Goal: Information Seeking & Learning: Learn about a topic

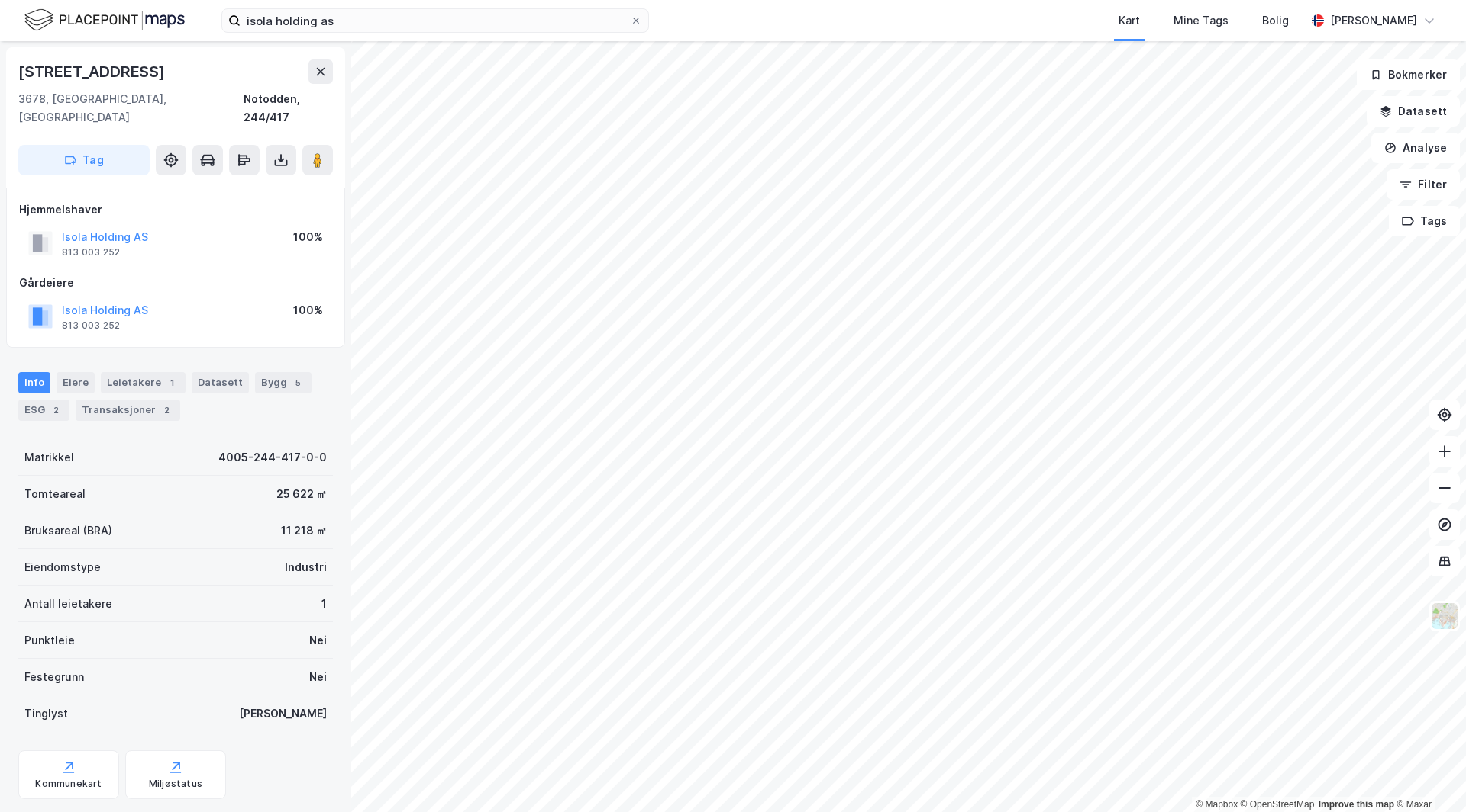
scroll to position [2, 0]
drag, startPoint x: 0, startPoint y: 0, endPoint x: 59, endPoint y: -29, distance: 65.7
click at [59, 0] on html "isola holding as Kart Mine Tags Bolig Håvard Skaland © Mapbox © OpenStreetMap I…" at bounding box center [733, 406] width 1466 height 812
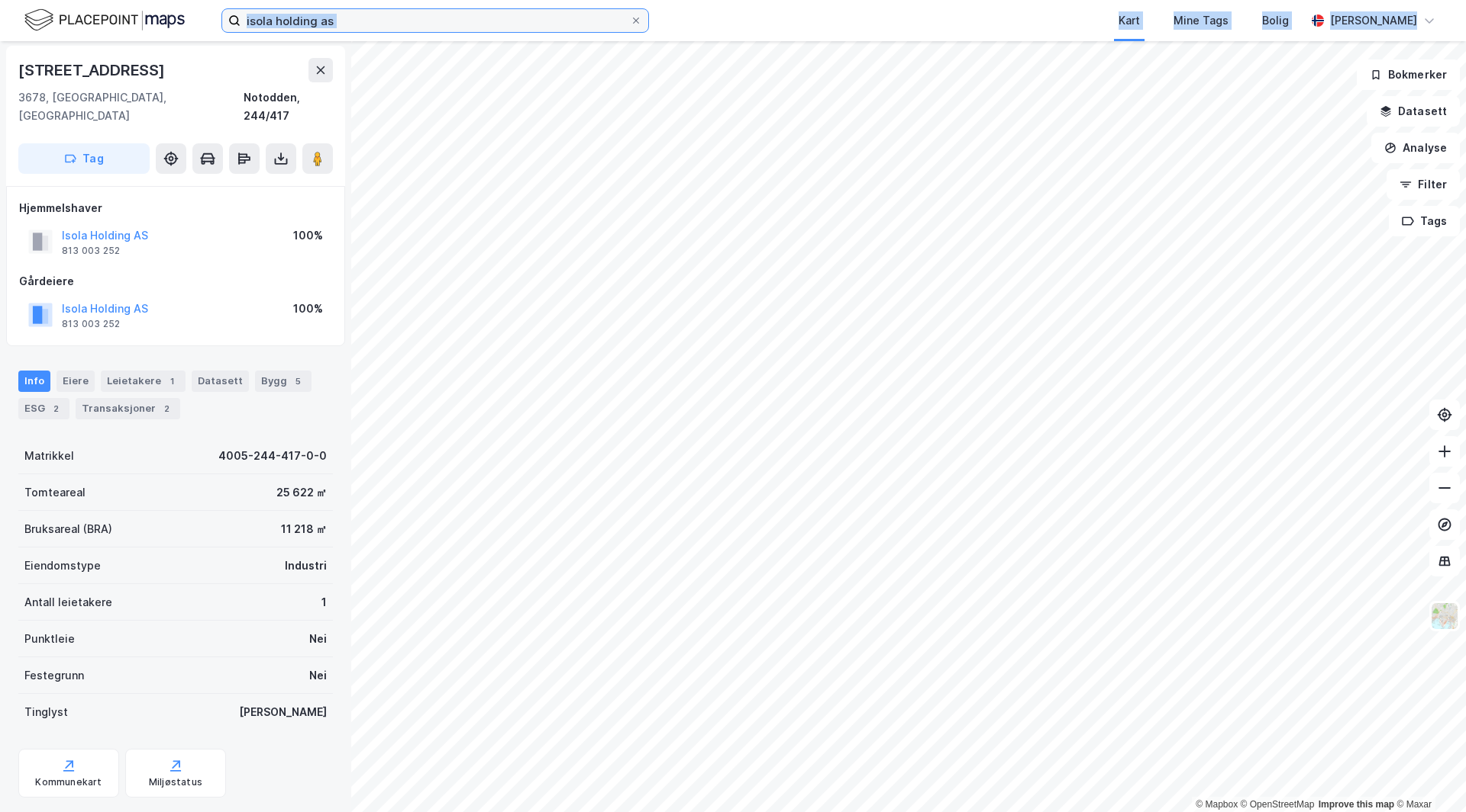
click at [292, 21] on input "isola holding as" at bounding box center [435, 20] width 390 height 23
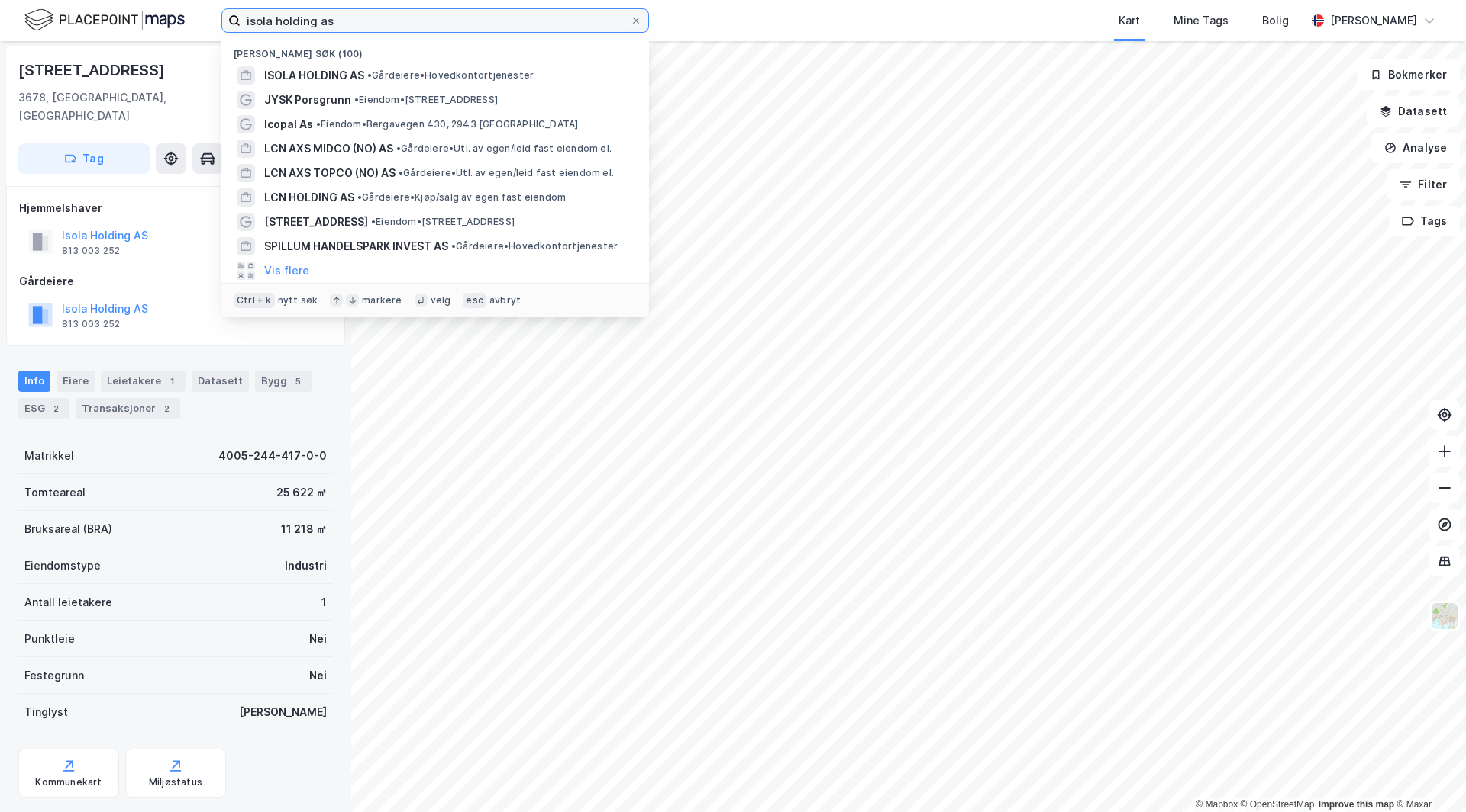
click at [292, 21] on input "isola holding as" at bounding box center [435, 20] width 390 height 23
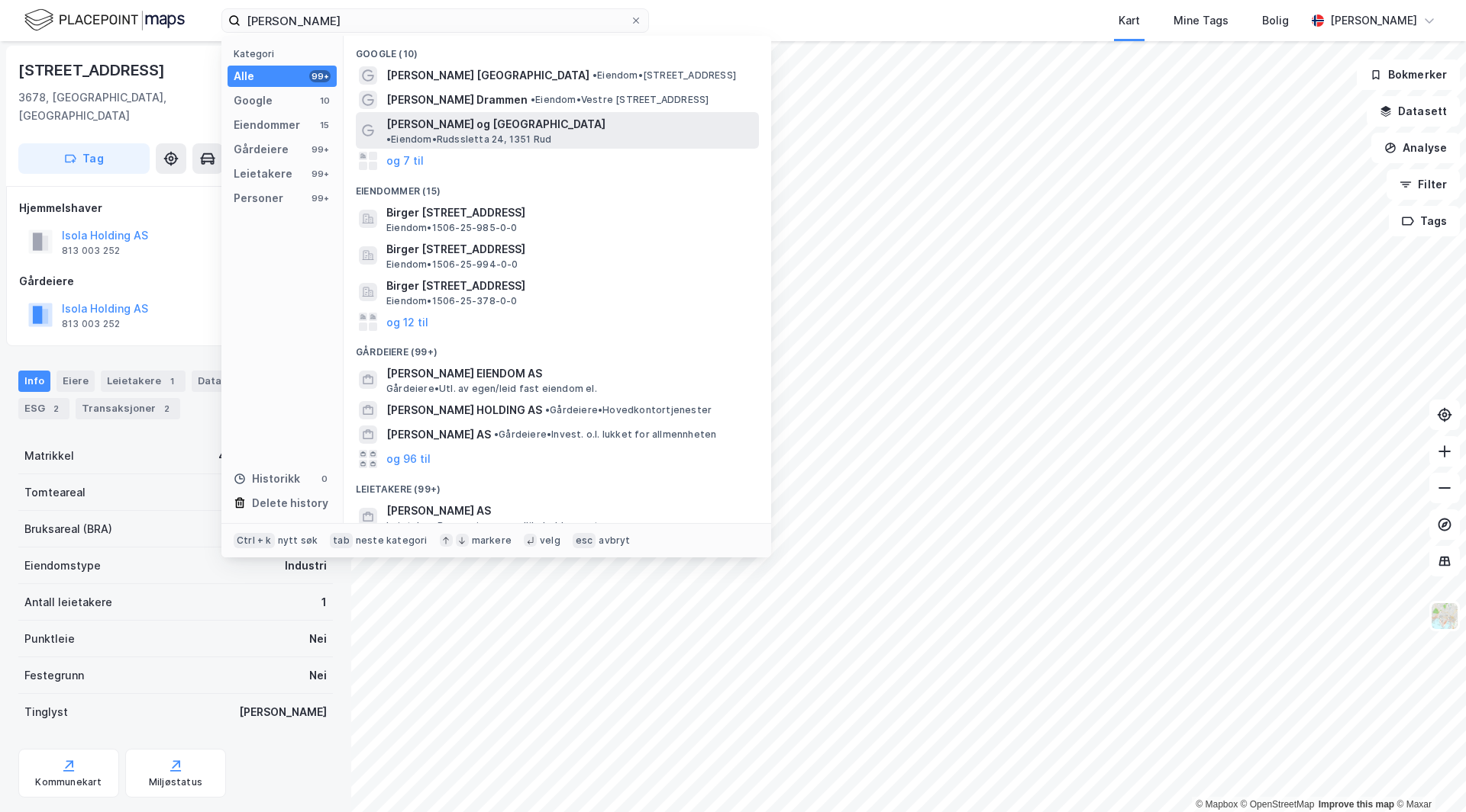
click at [473, 132] on span "[PERSON_NAME] og [GEOGRAPHIC_DATA]" at bounding box center [496, 124] width 219 height 19
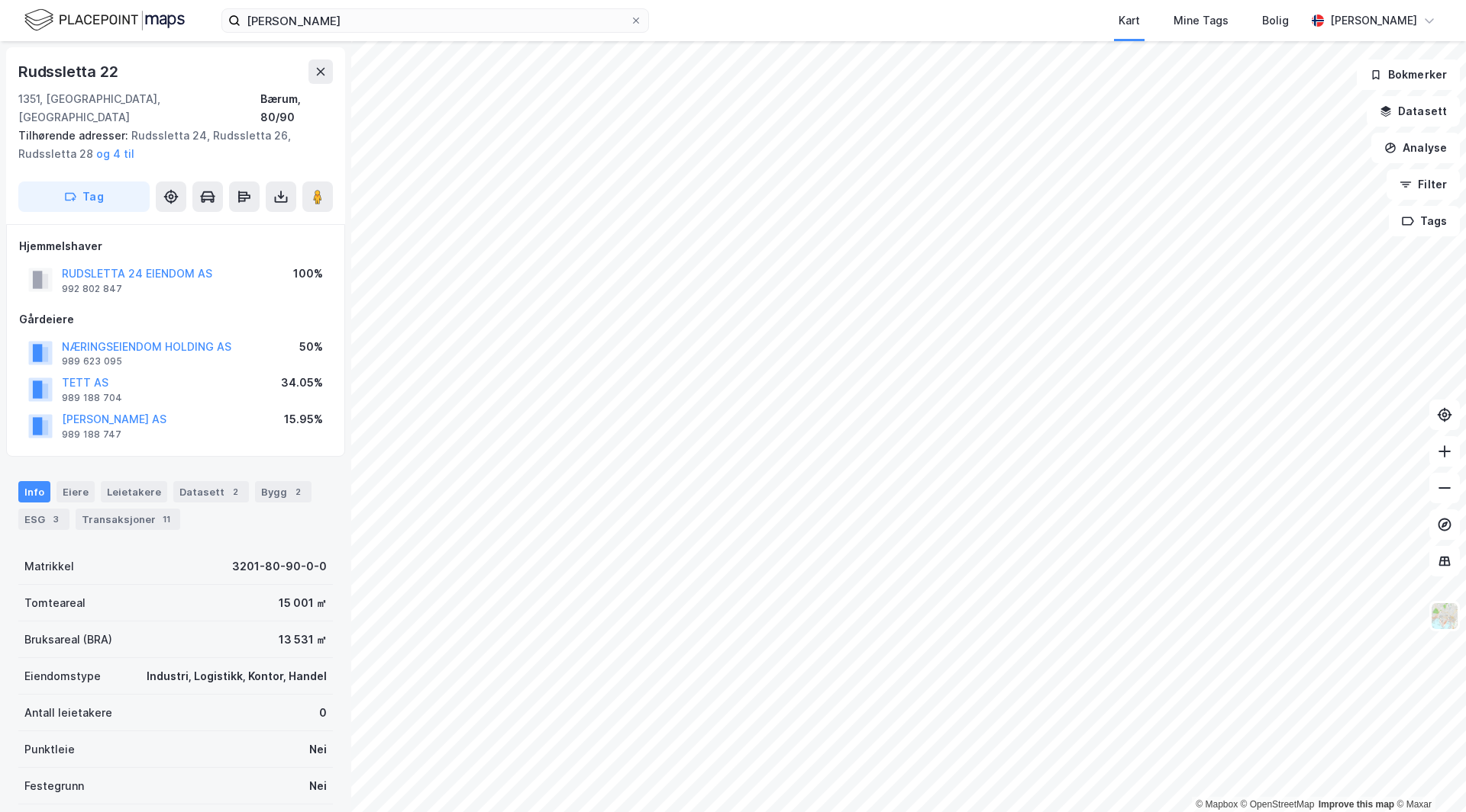
scroll to position [2, 0]
click at [149, 480] on div "Leietakere" at bounding box center [134, 490] width 67 height 22
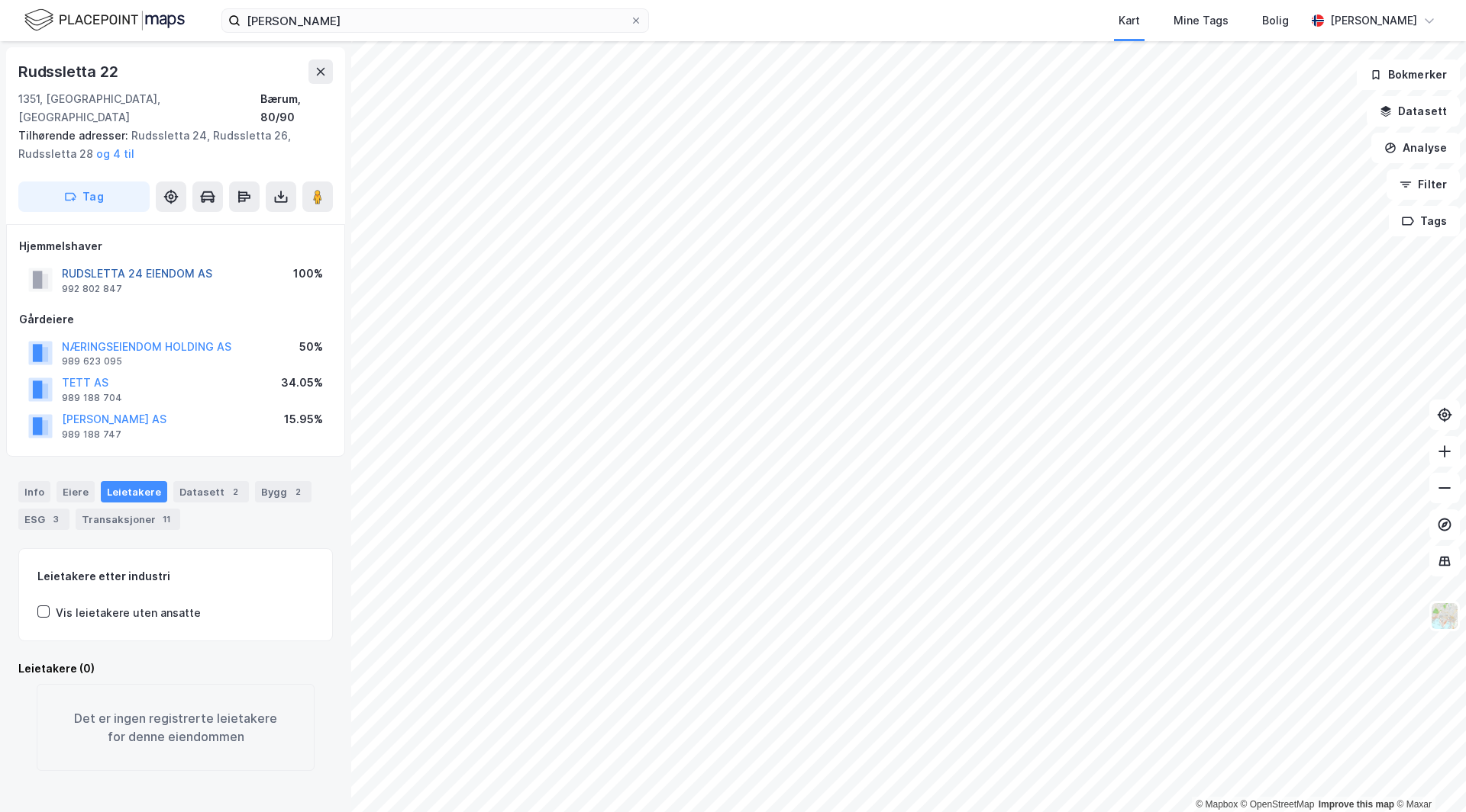
click at [0, 0] on button "RUDSLETTA 24 EIENDOM AS" at bounding box center [0, 0] width 0 height 0
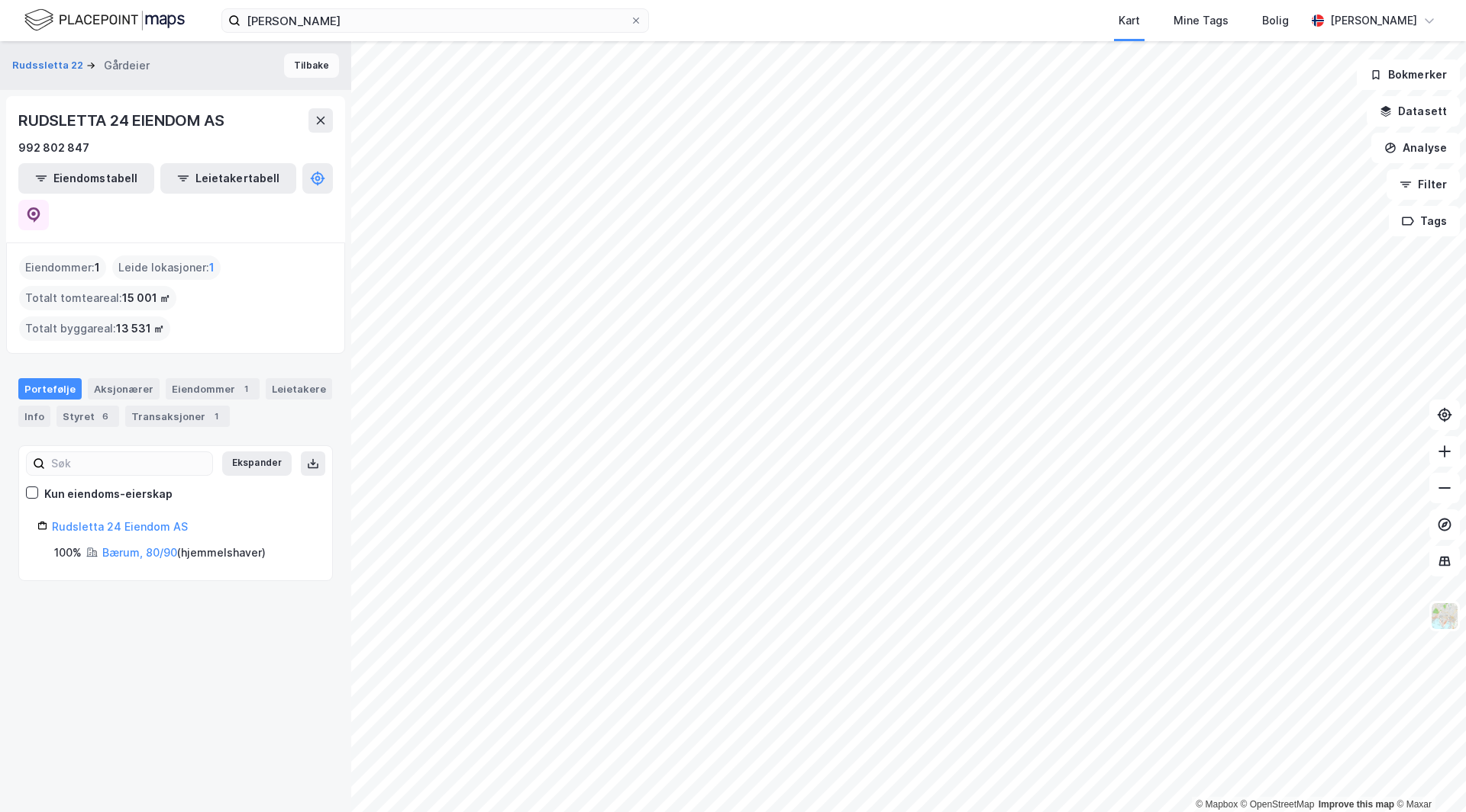
click at [306, 68] on button "Tilbake" at bounding box center [311, 65] width 55 height 25
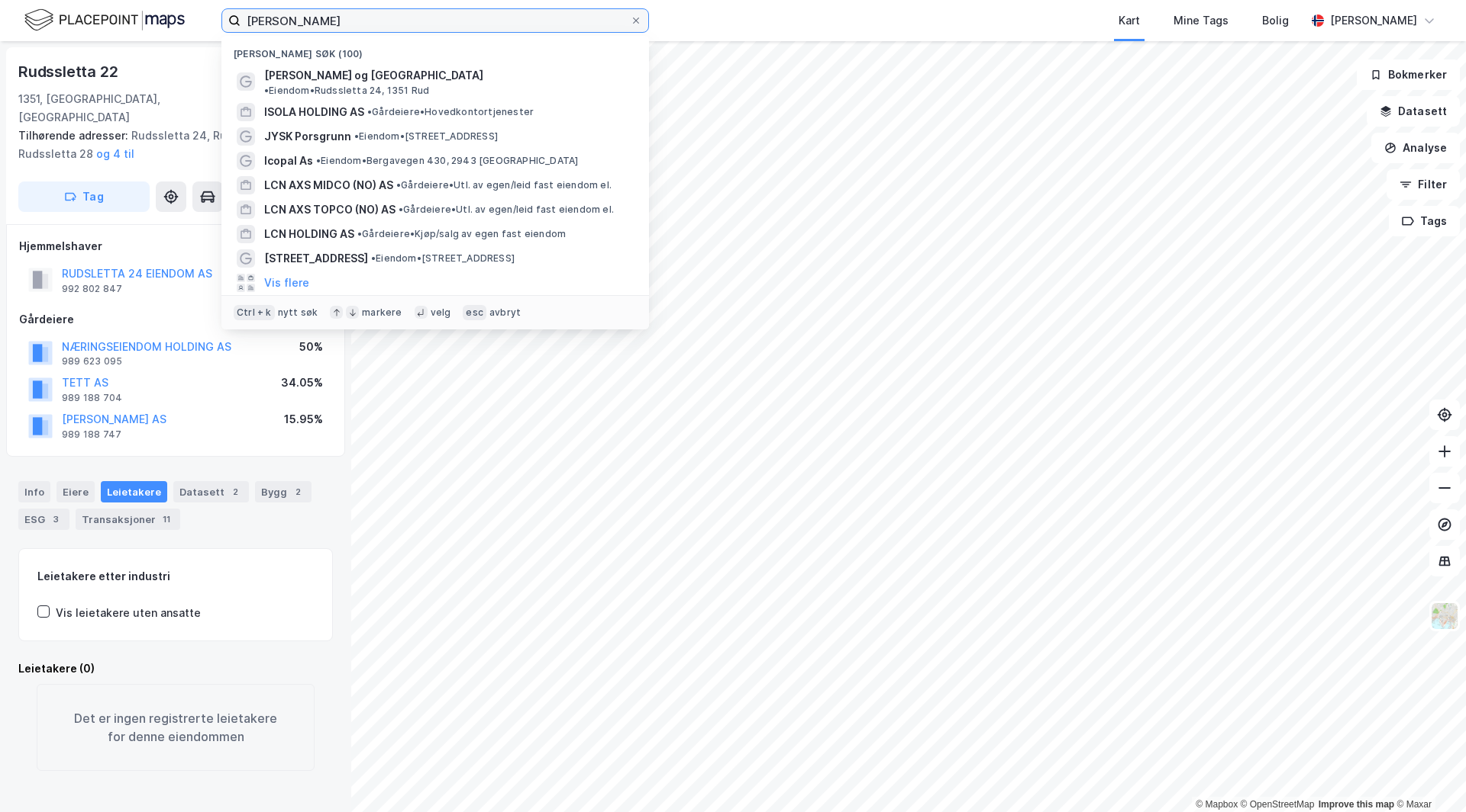
drag, startPoint x: 349, startPoint y: 25, endPoint x: 0, endPoint y: -11, distance: 350.9
click at [0, 0] on html "birger n haug Nylige søk (100) Birger N. Haug Asker og Bærum • Eiendom • Rudssl…" at bounding box center [733, 406] width 1466 height 812
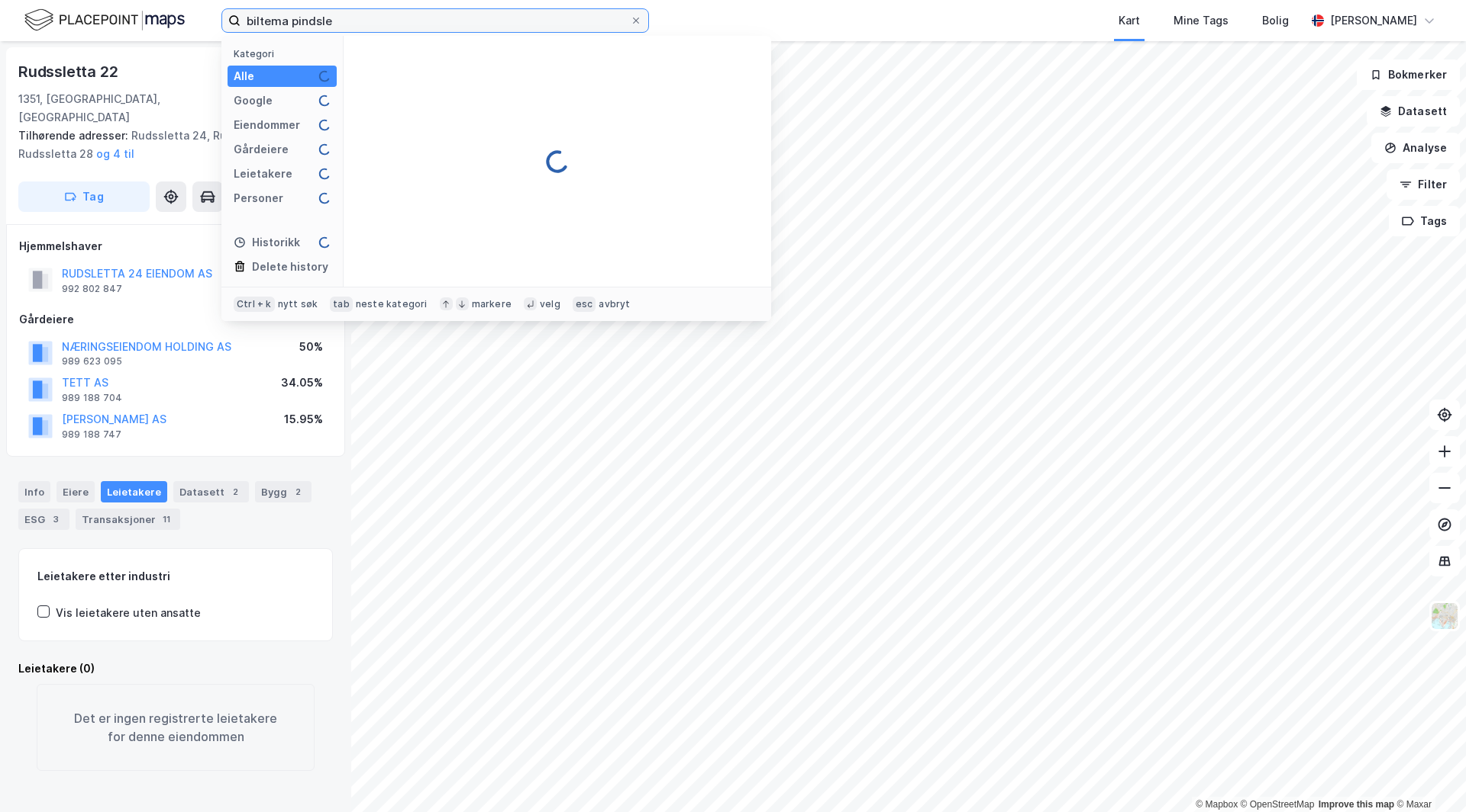
type input "biltema pindsle"
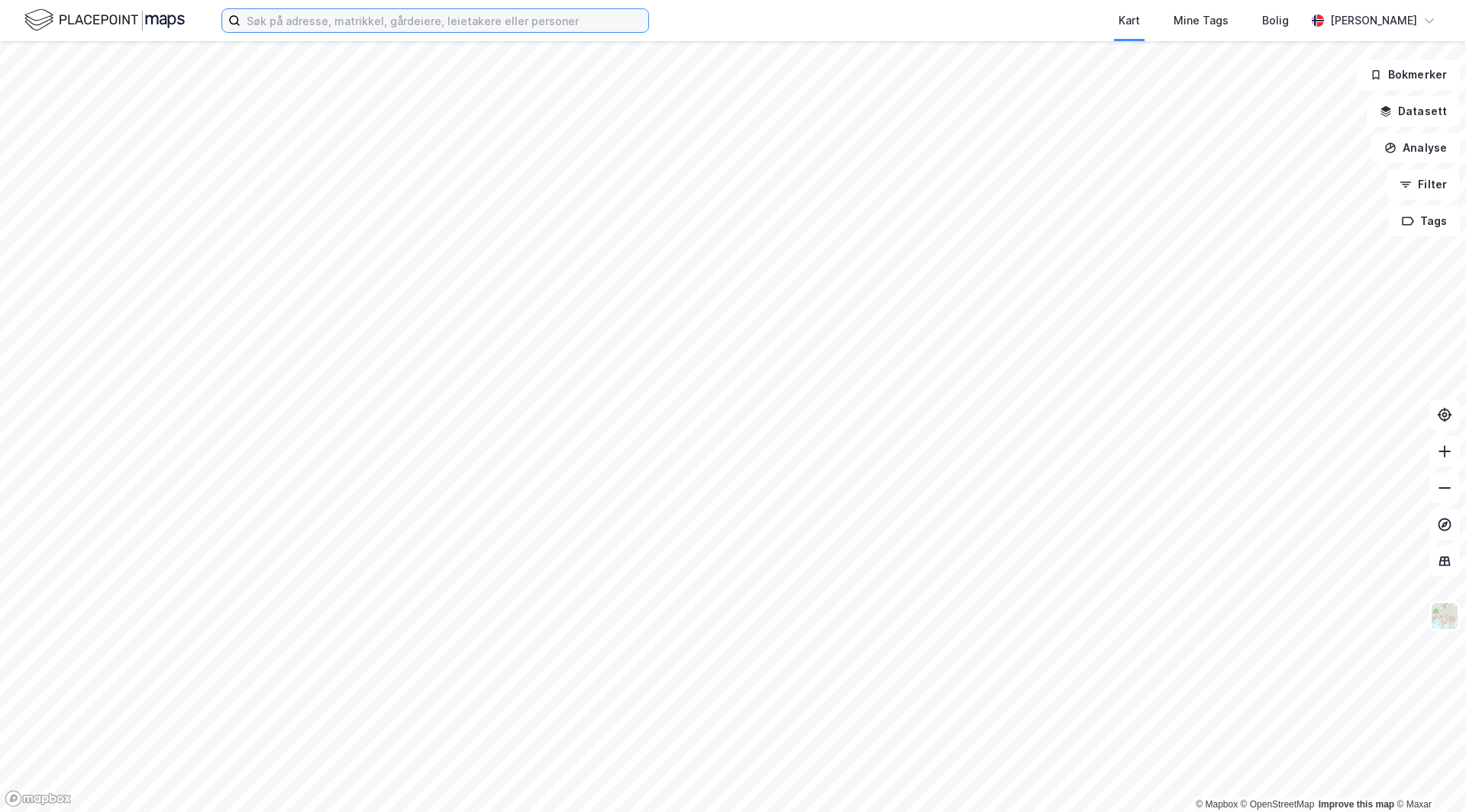
click at [390, 29] on input at bounding box center [444, 20] width 407 height 23
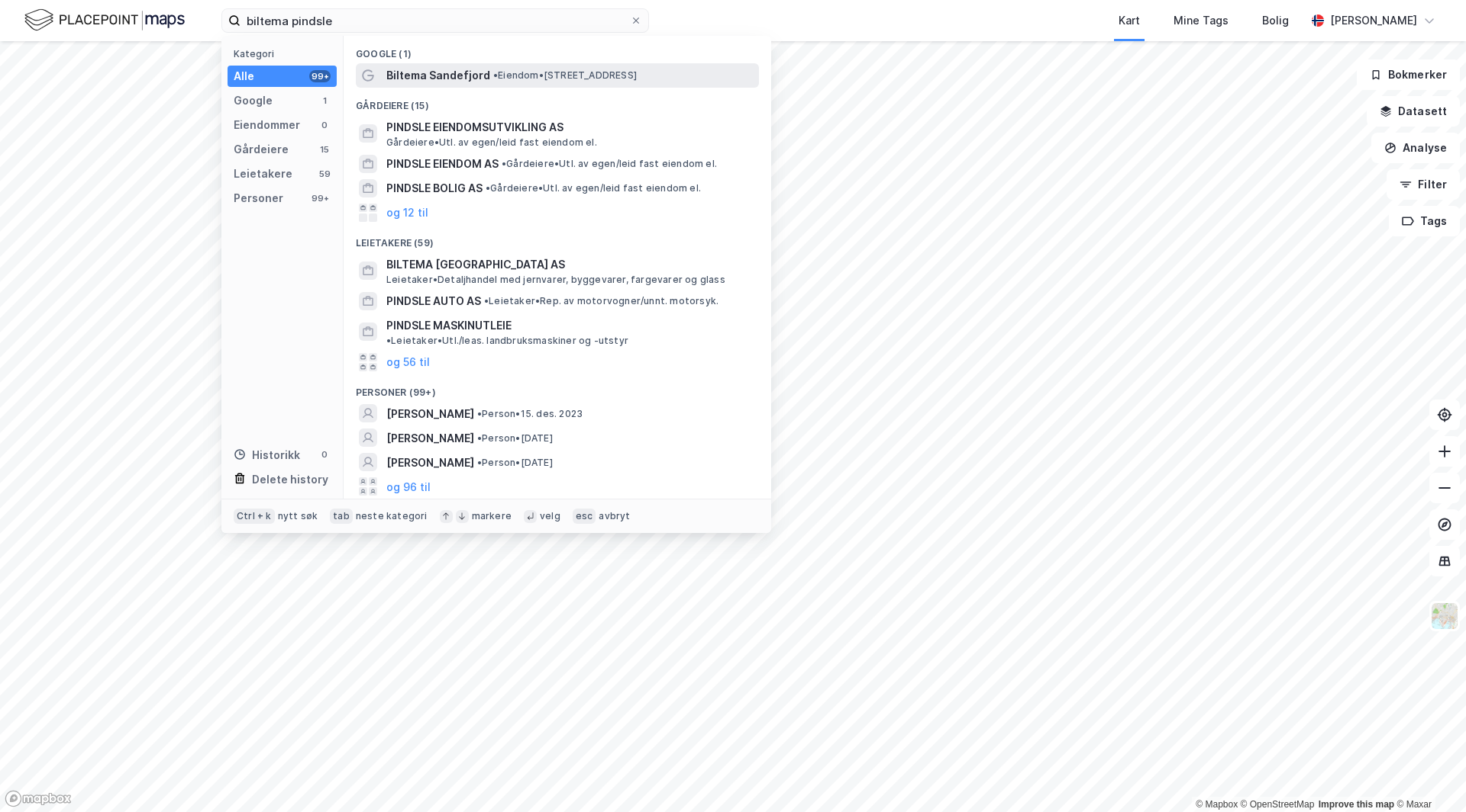
click at [453, 72] on span "Biltema Sandefjord" at bounding box center [439, 76] width 104 height 19
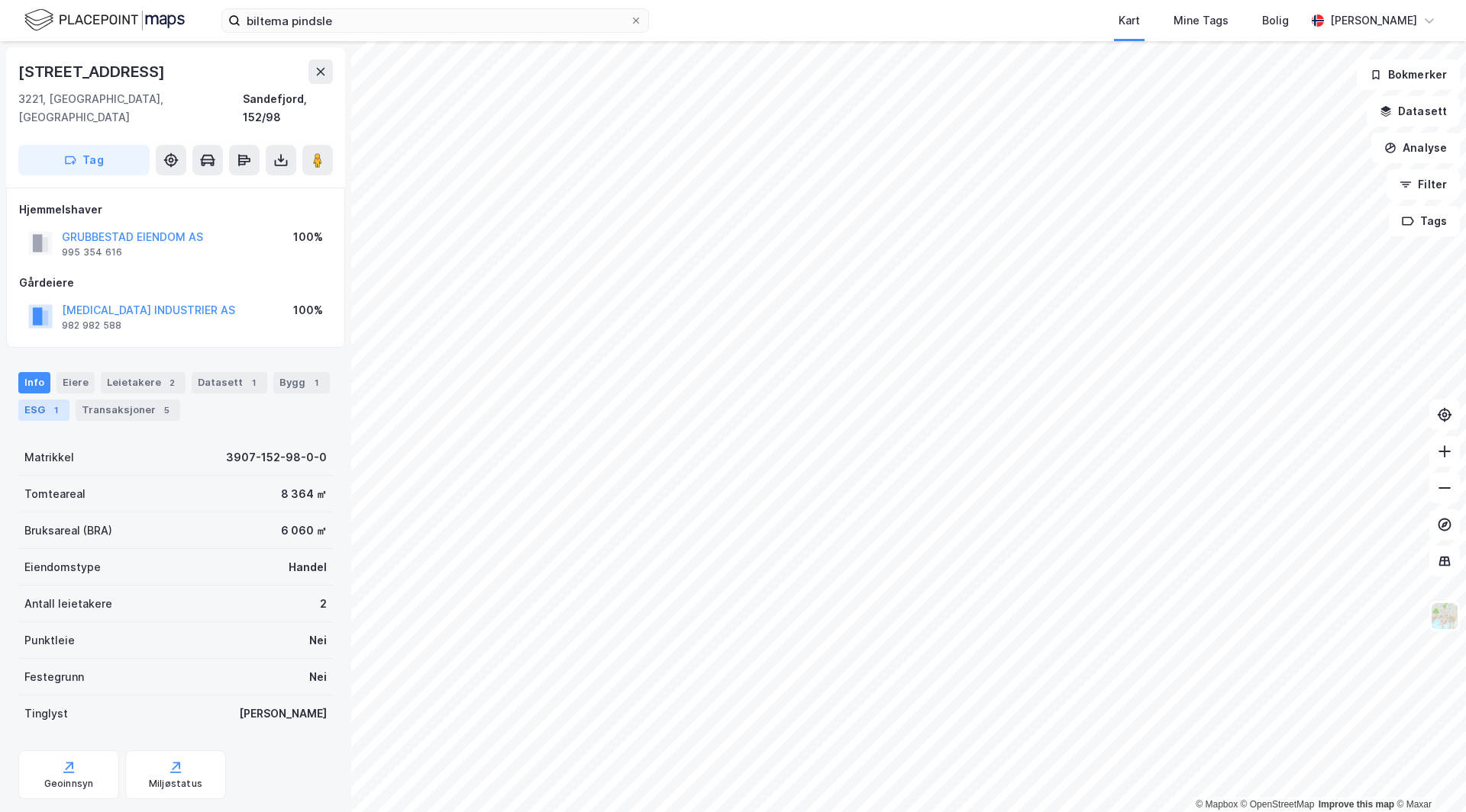
click at [50, 400] on div "ESG 1" at bounding box center [44, 411] width 51 height 22
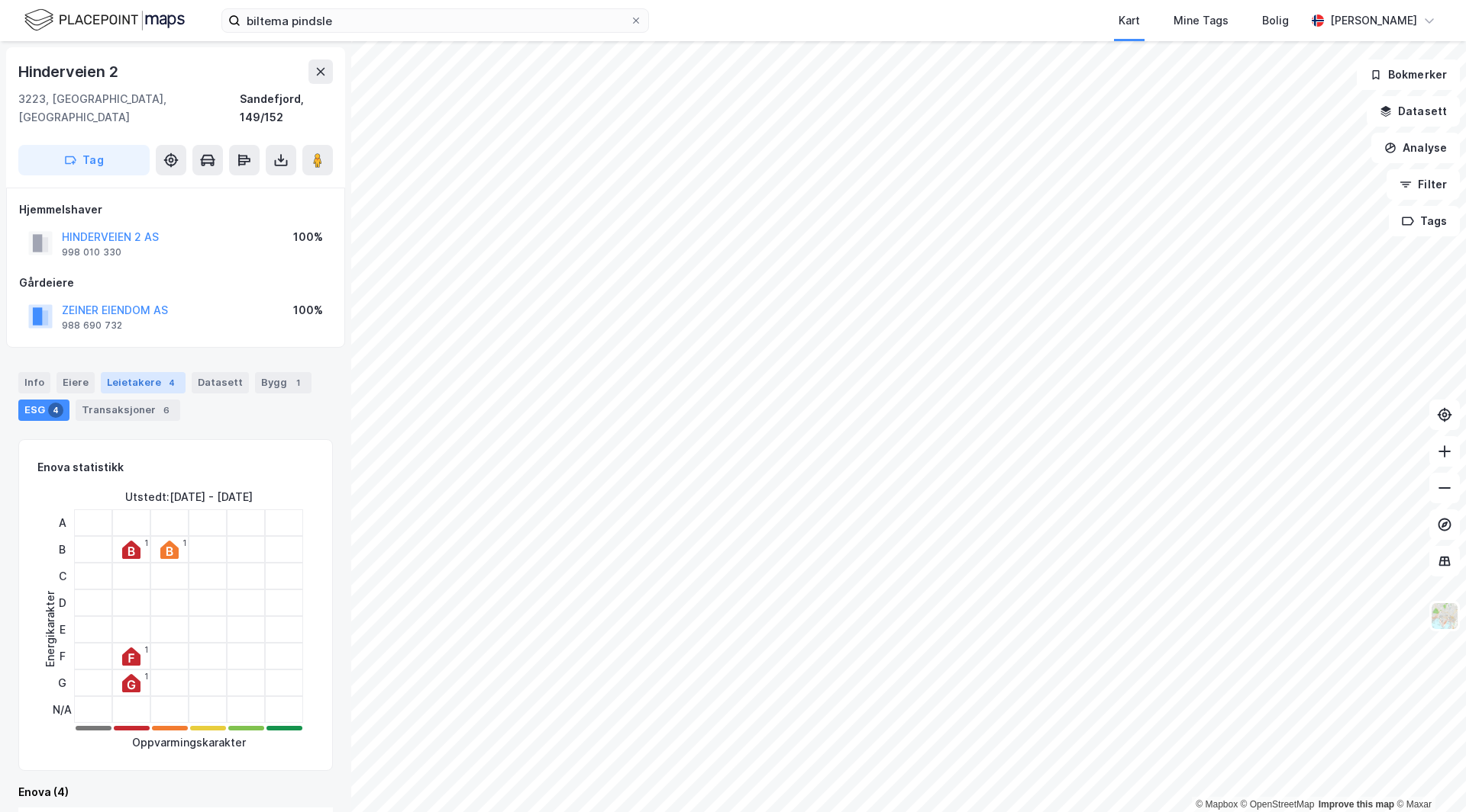
click at [141, 373] on div "Leietakere 4" at bounding box center [143, 383] width 84 height 22
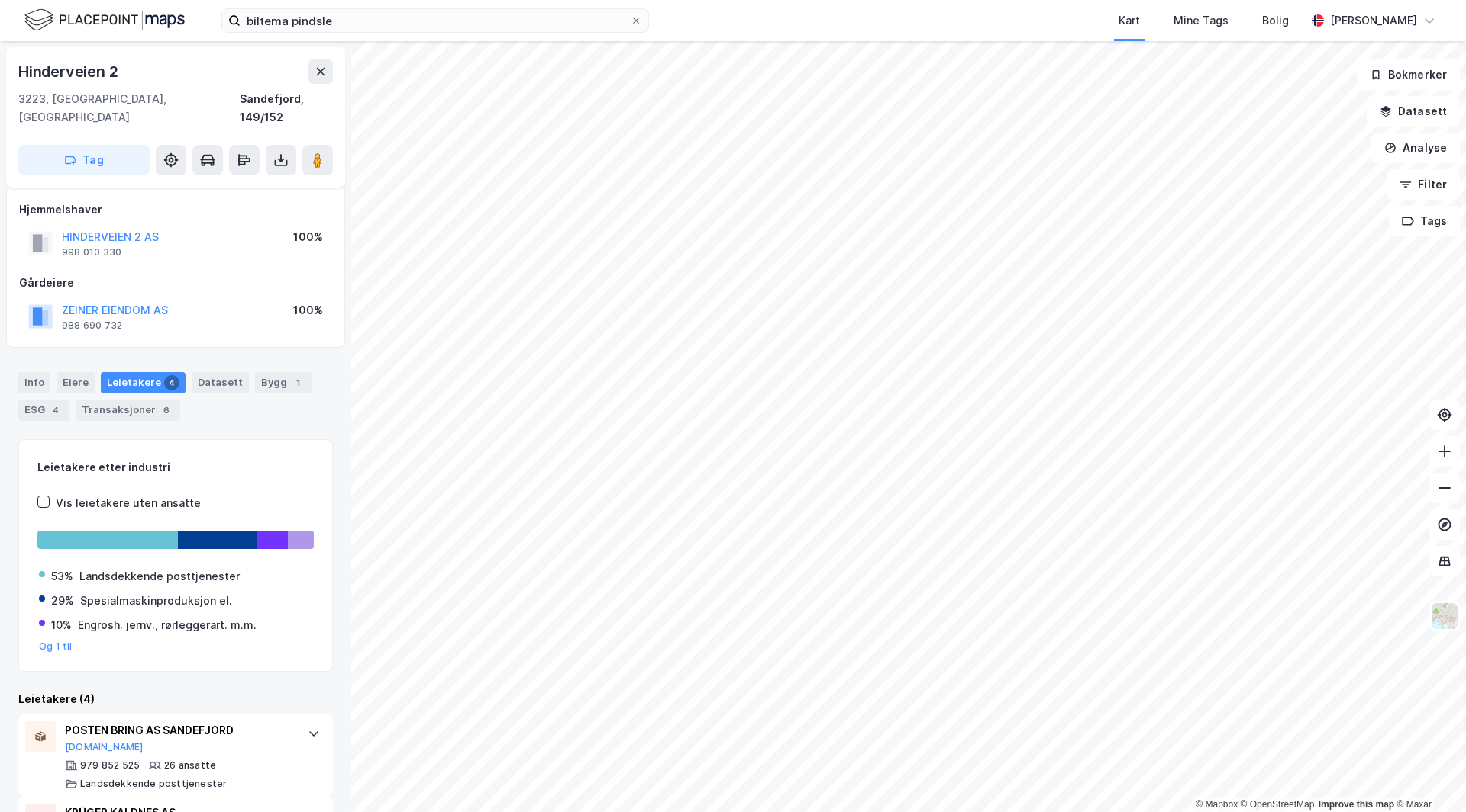
scroll to position [231, 0]
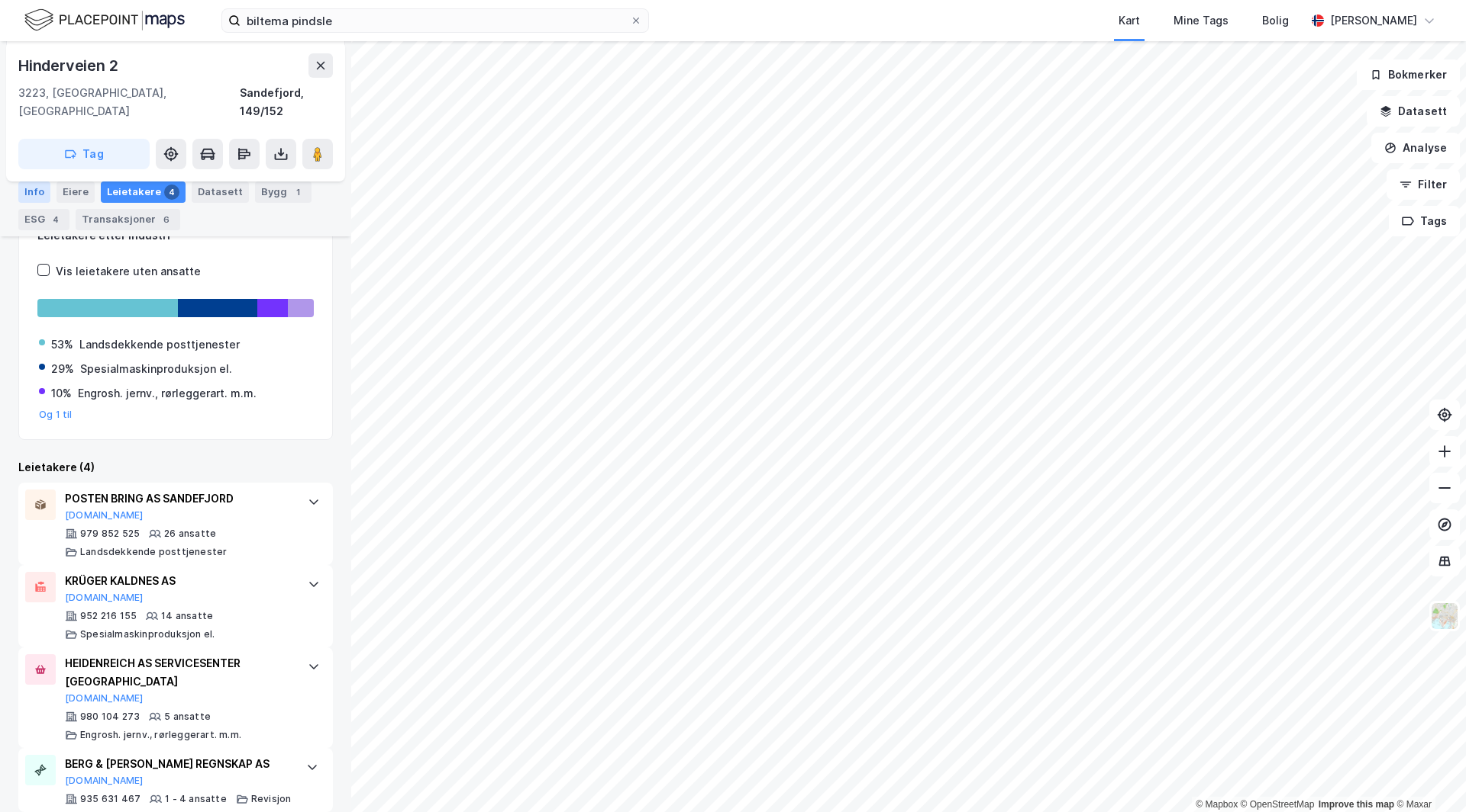
click at [30, 196] on div "Info" at bounding box center [34, 192] width 32 height 22
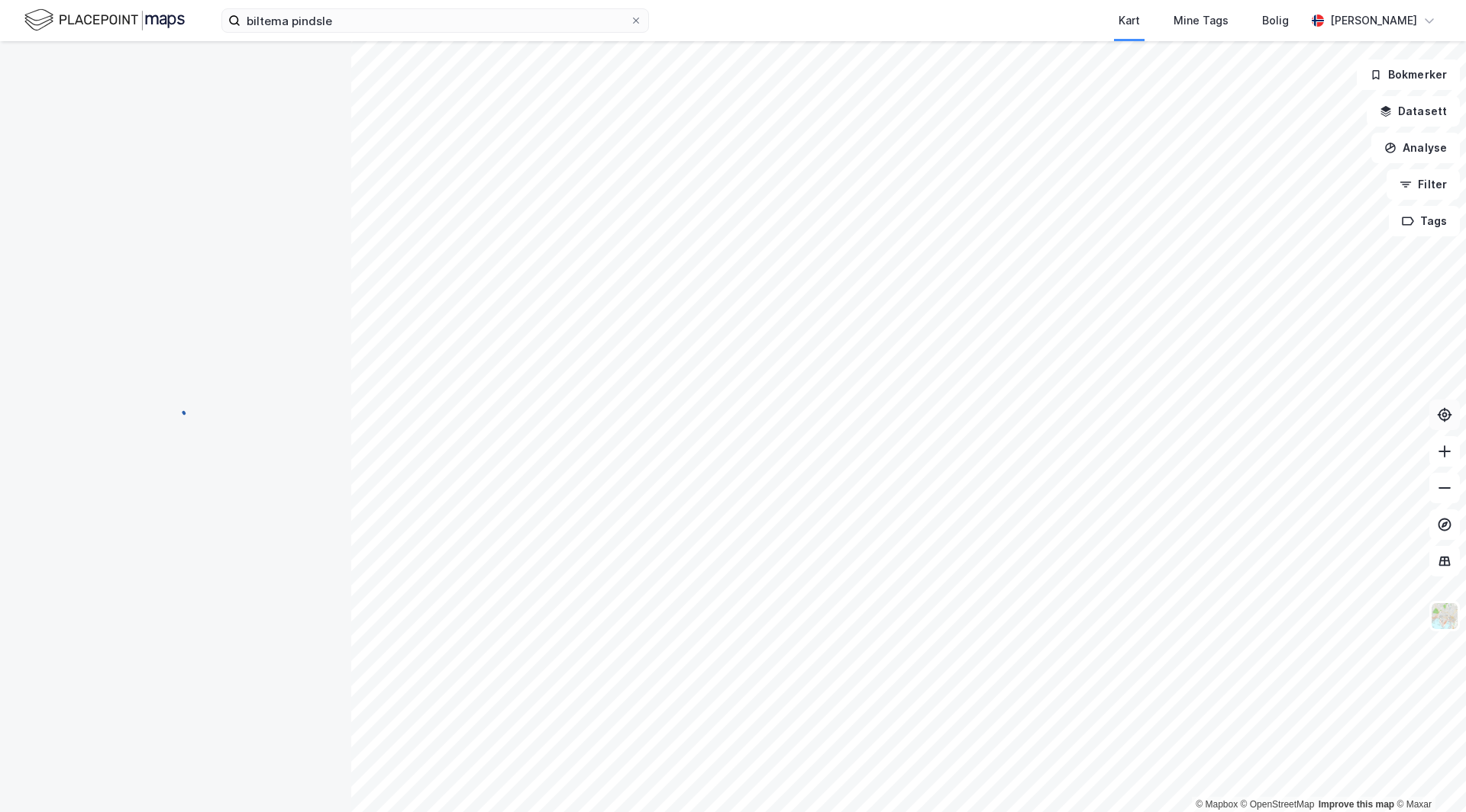
scroll to position [1, 0]
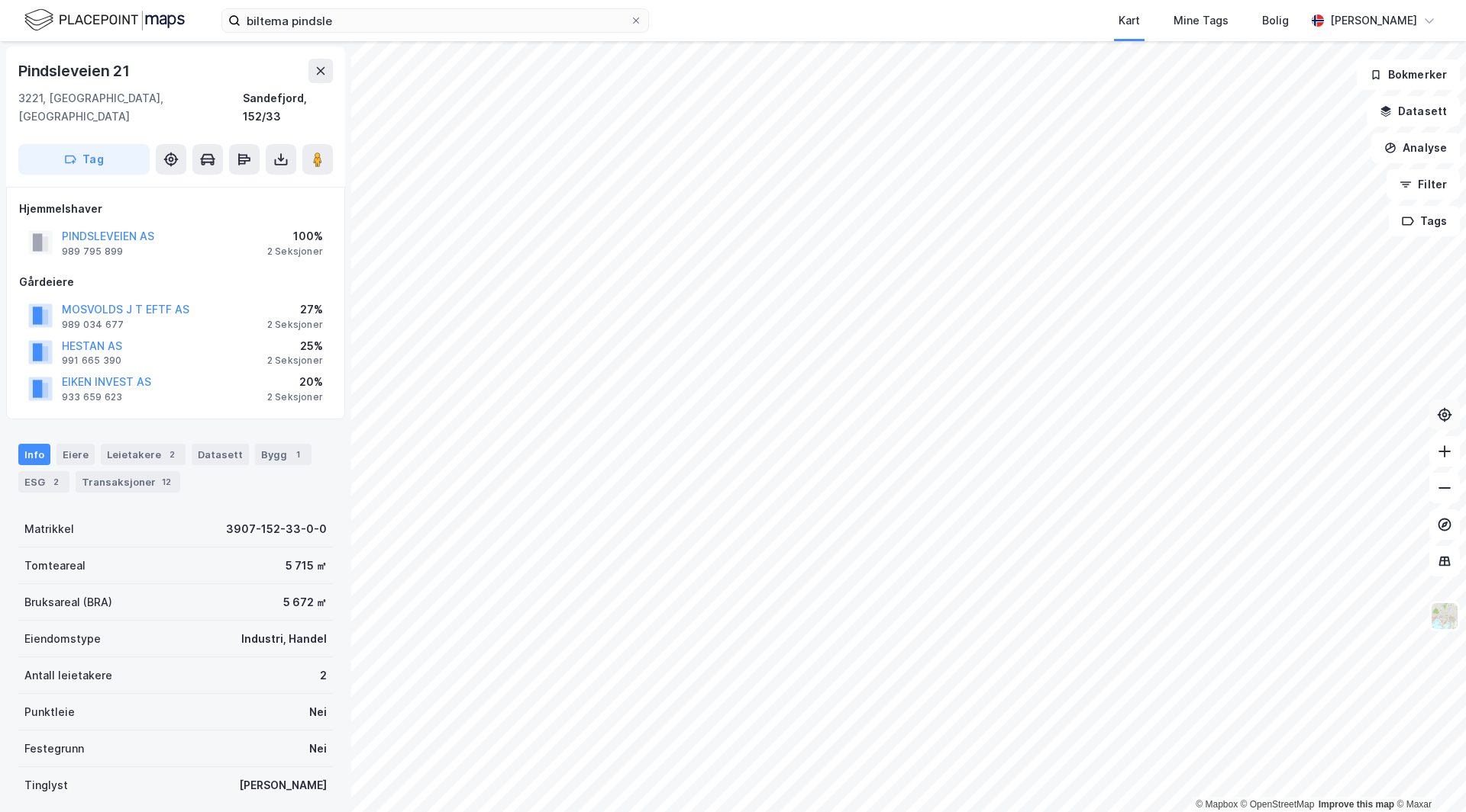
scroll to position [1, 0]
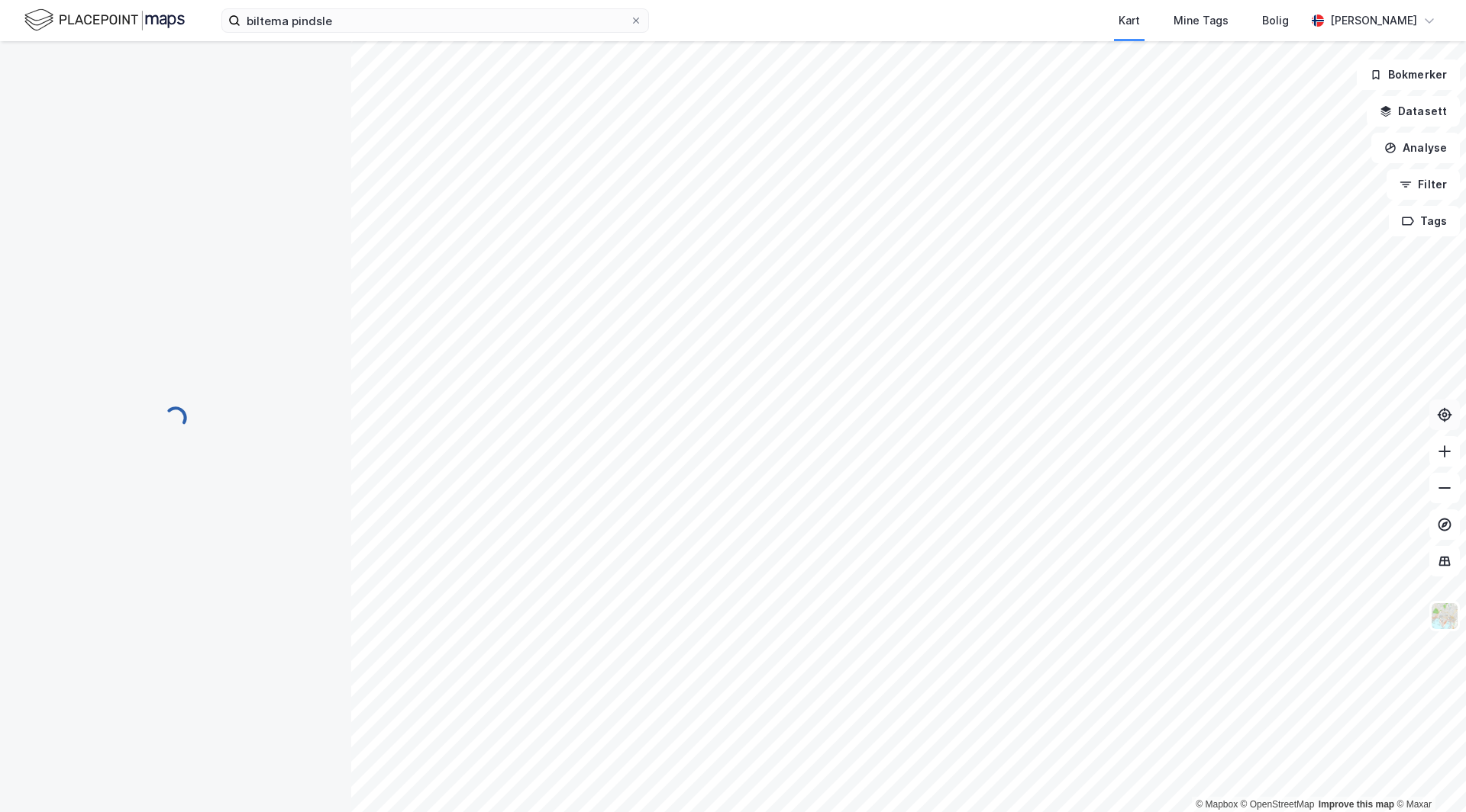
scroll to position [1, 0]
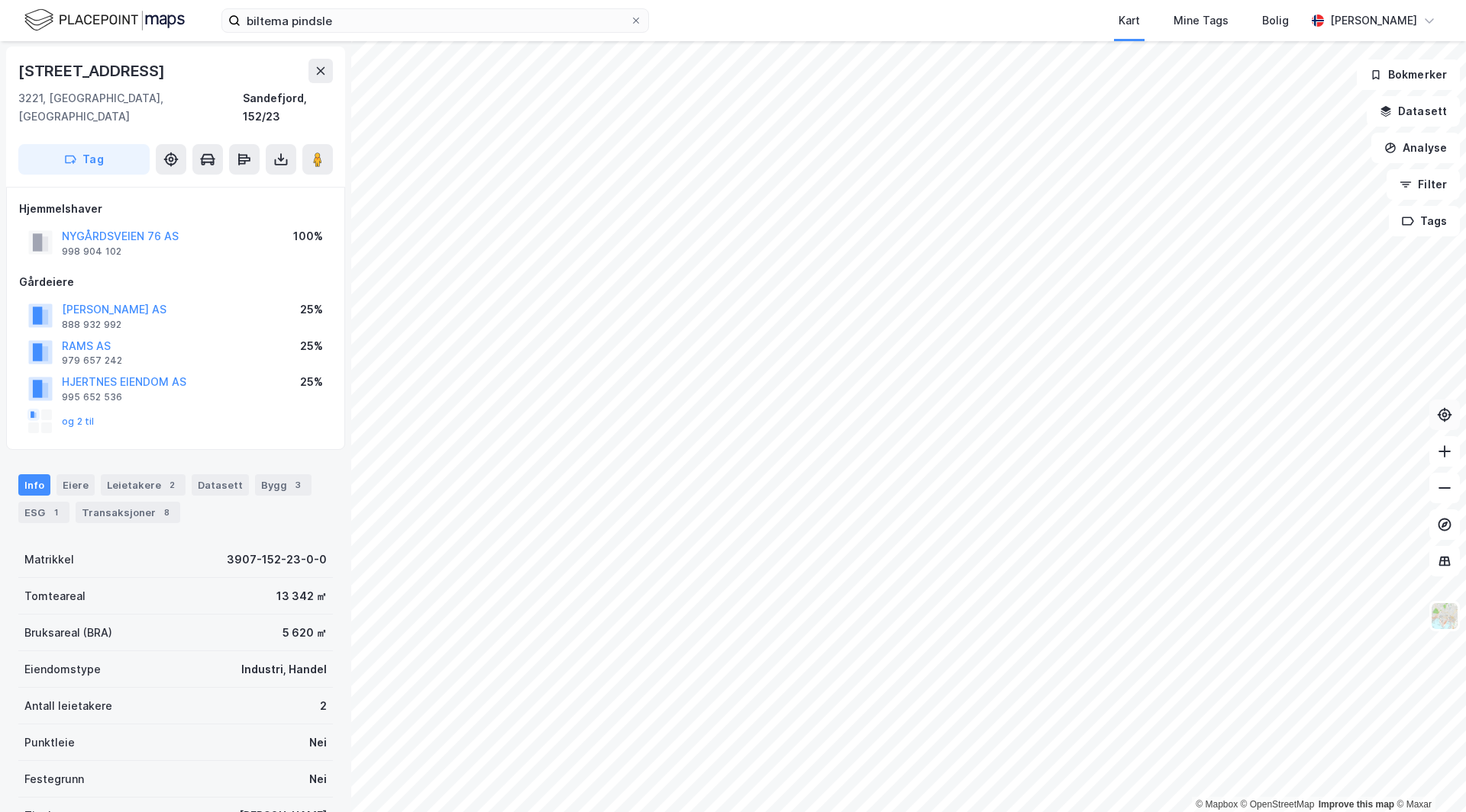
scroll to position [1, 0]
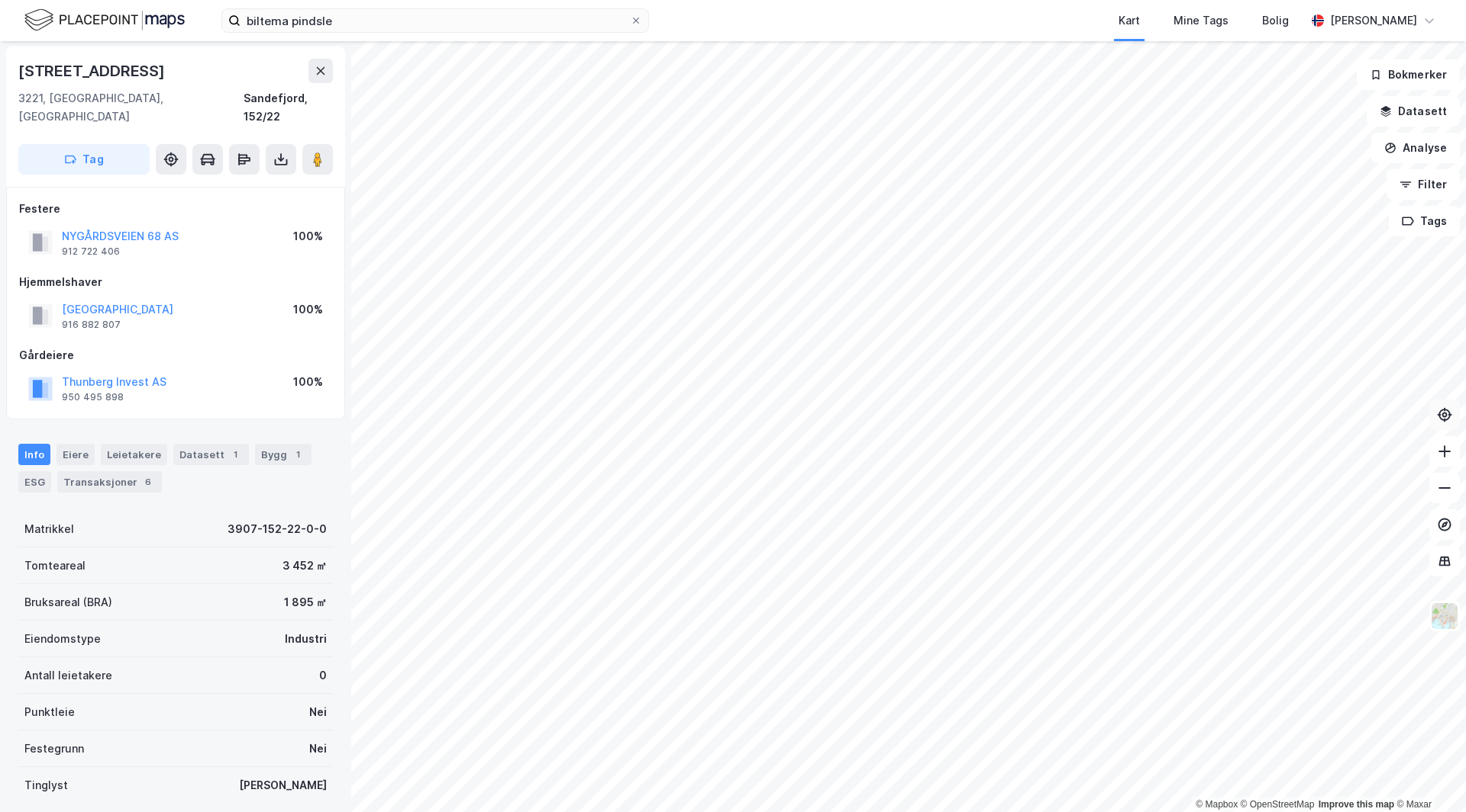
scroll to position [1, 0]
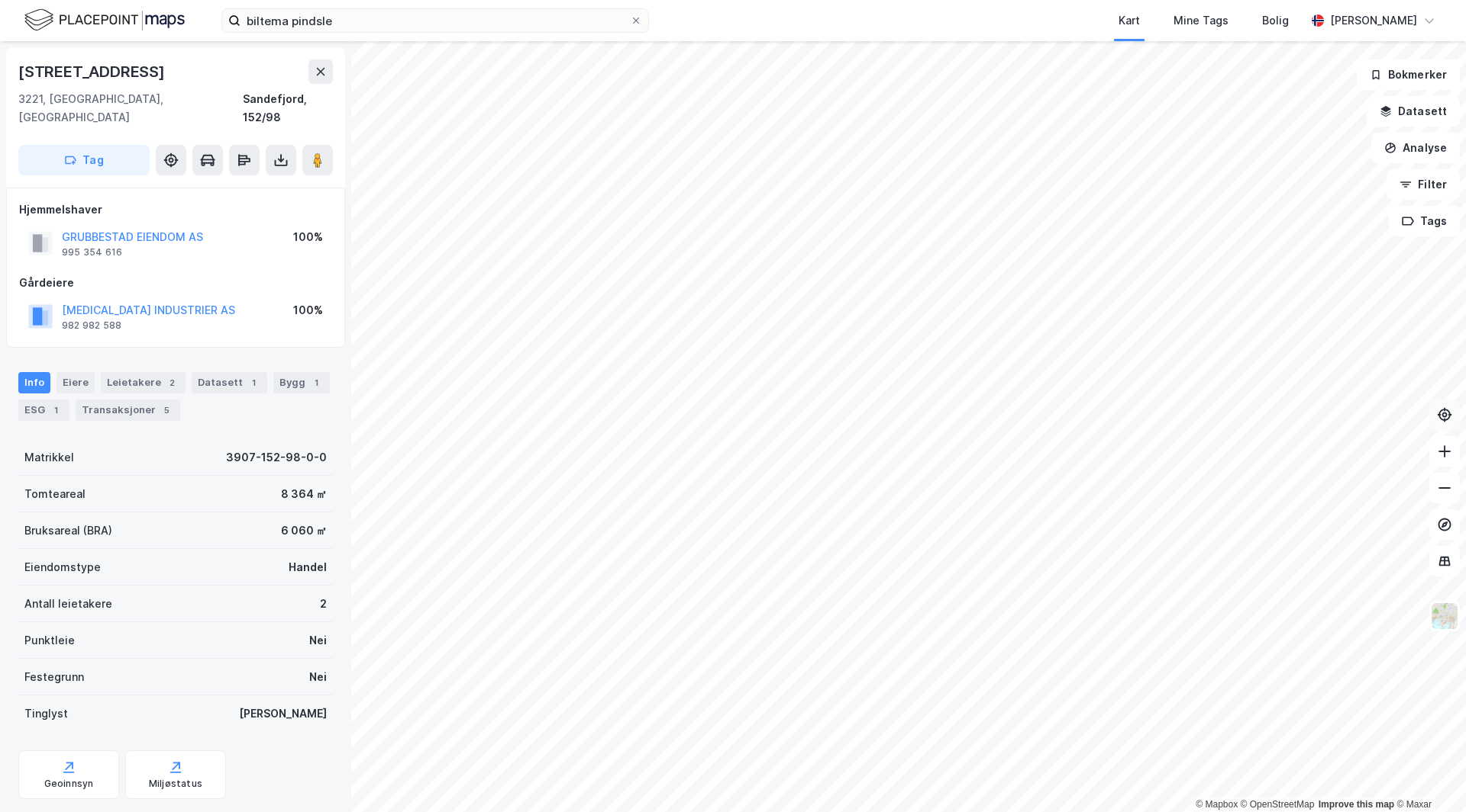
scroll to position [1, 0]
click at [371, 16] on input "biltema pindsle" at bounding box center [435, 20] width 390 height 23
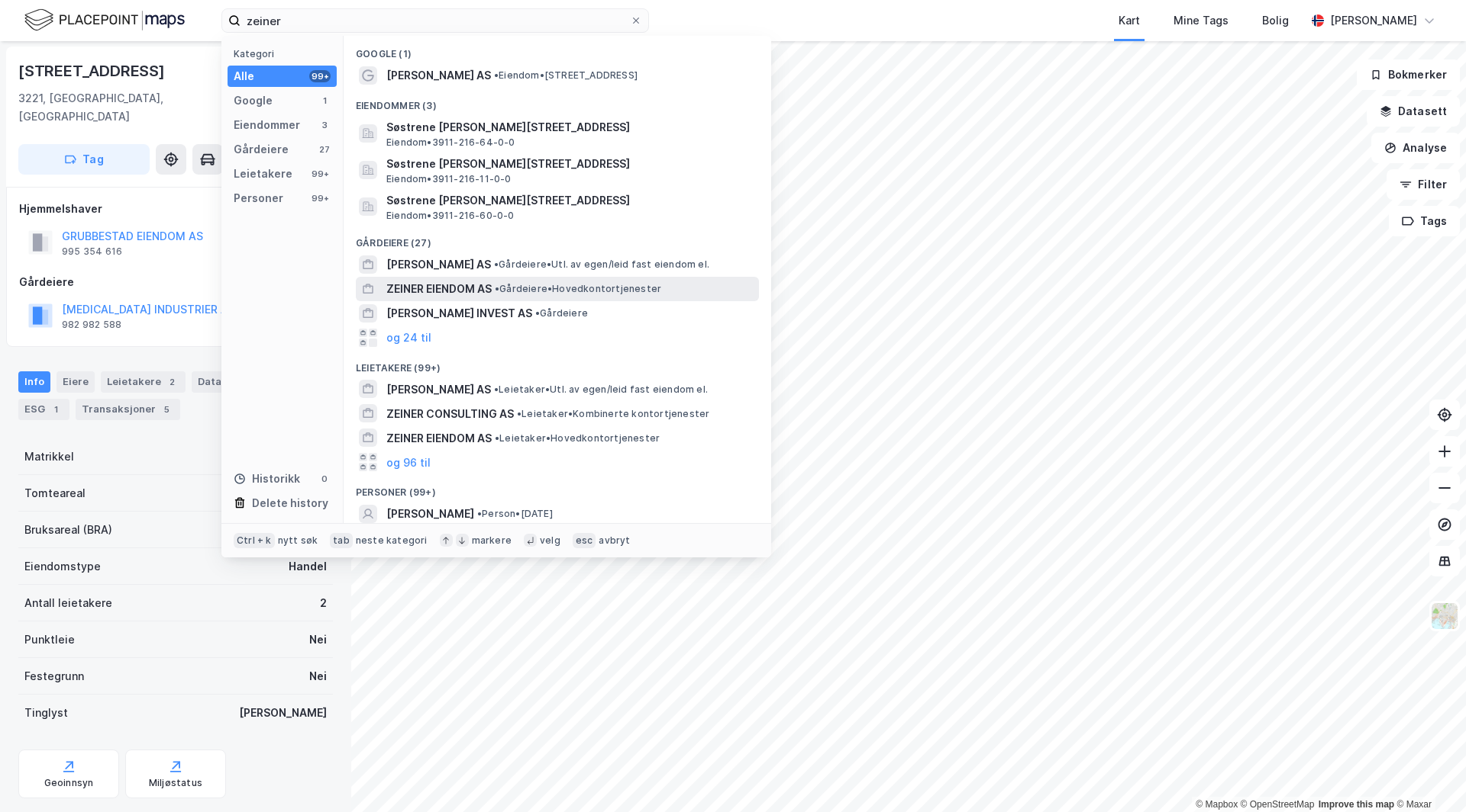
click at [499, 289] on span "•" at bounding box center [497, 289] width 5 height 12
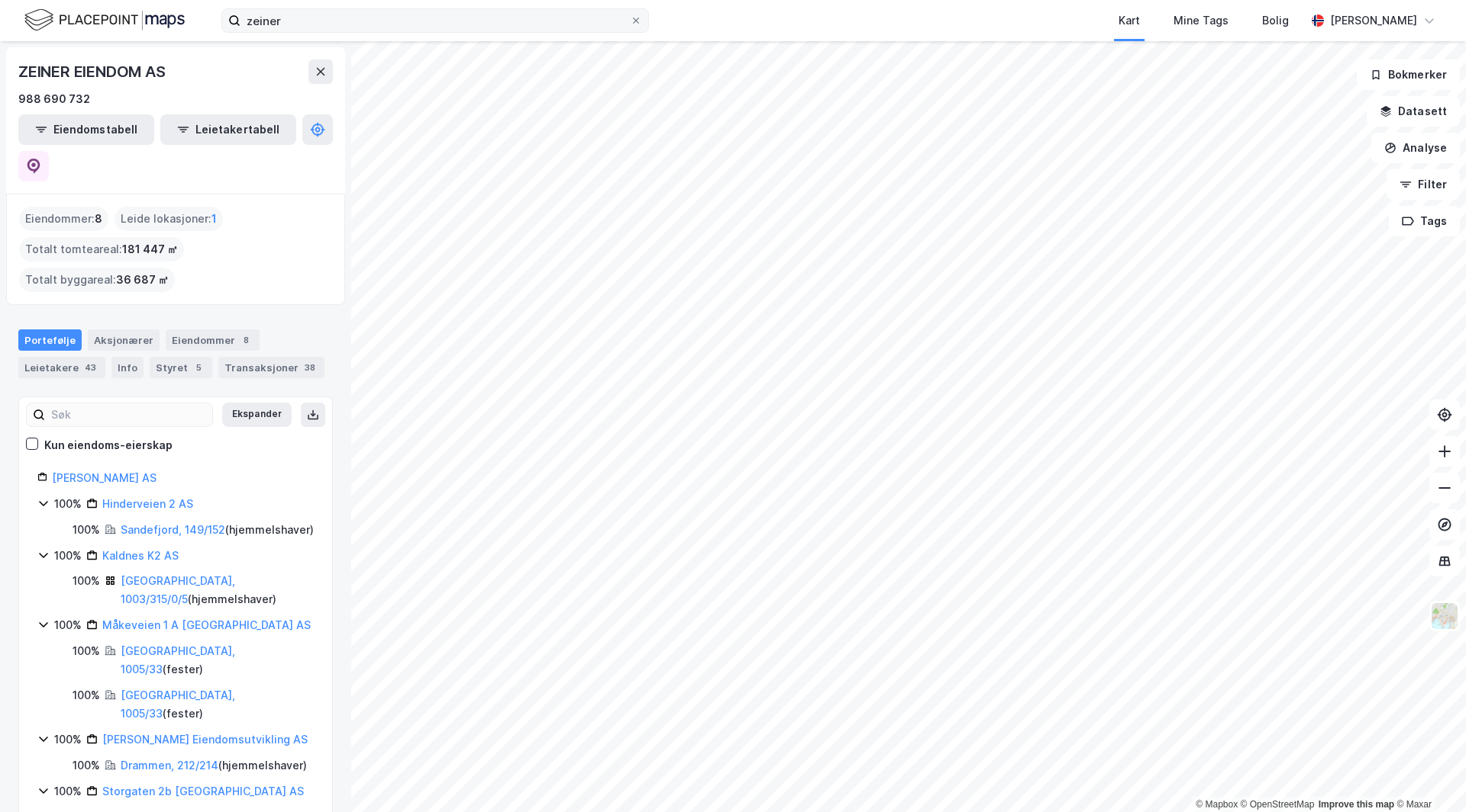
drag, startPoint x: 289, startPoint y: 6, endPoint x: 290, endPoint y: 29, distance: 23.0
click at [290, 29] on div "zeiner Kart Mine Tags Bolig [PERSON_NAME]" at bounding box center [733, 21] width 1466 height 41
click at [290, 29] on input "zeiner" at bounding box center [435, 20] width 390 height 23
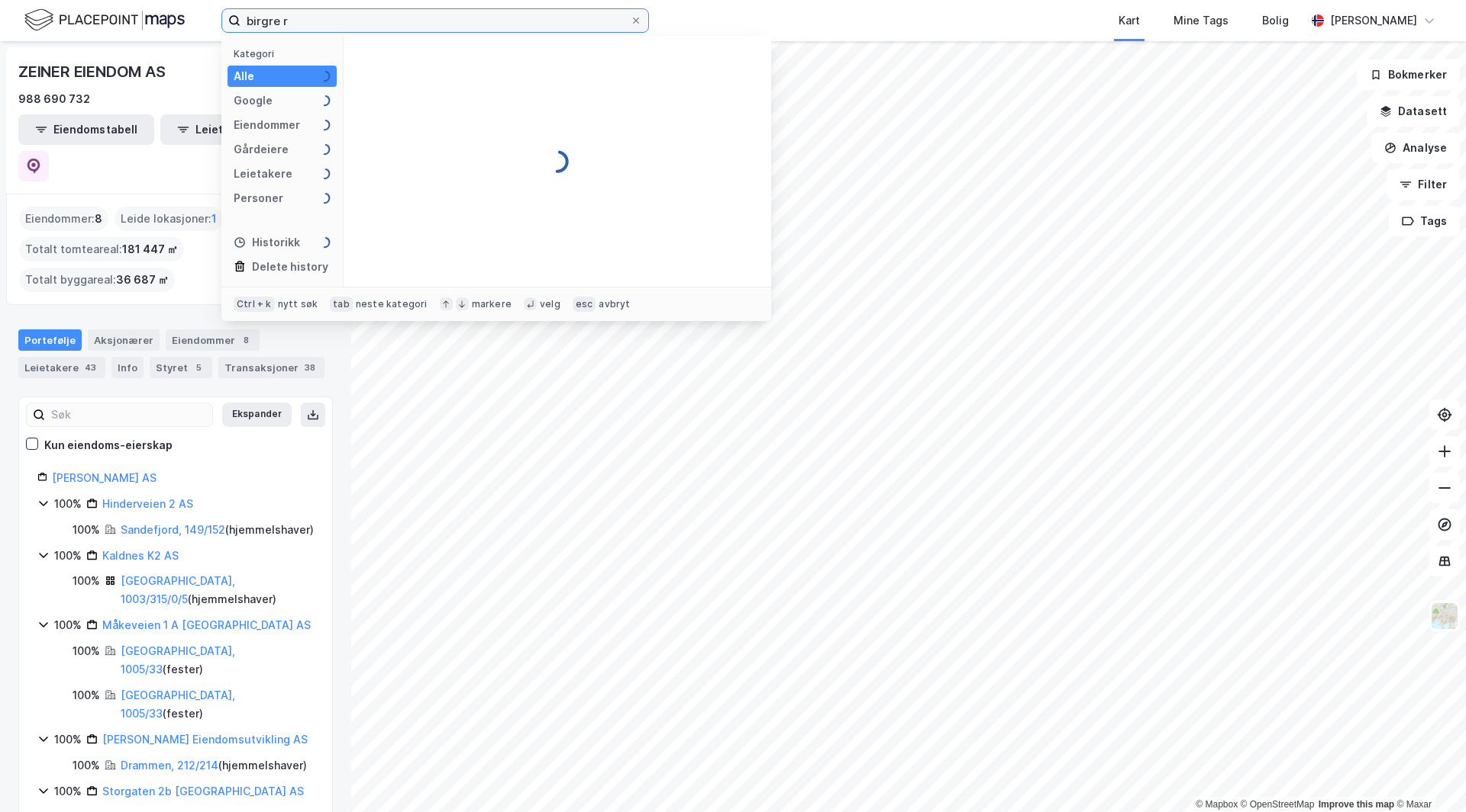
type input "birgre"
type input "i"
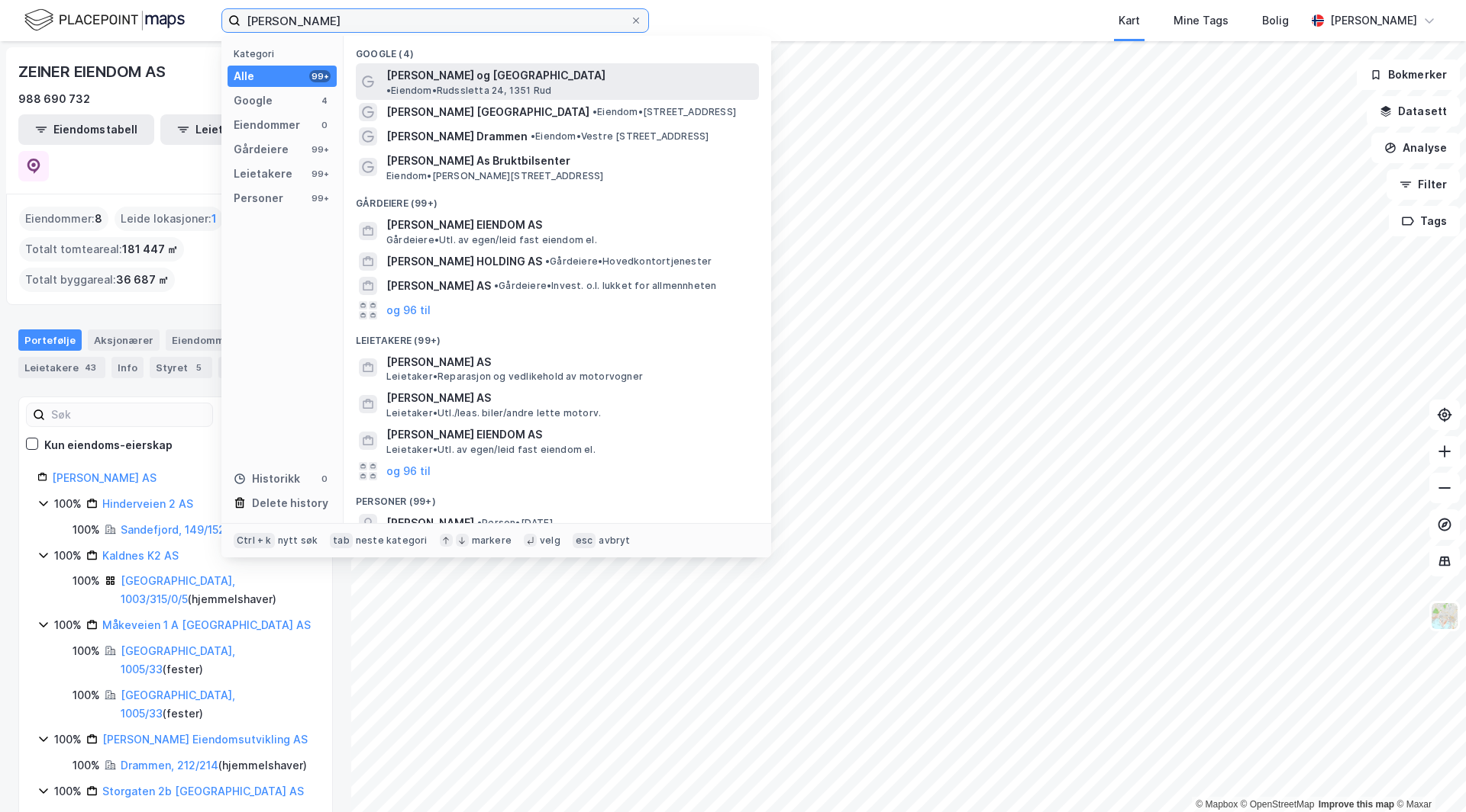
type input "[PERSON_NAME]"
click at [472, 80] on span "[PERSON_NAME] og [GEOGRAPHIC_DATA]" at bounding box center [496, 76] width 219 height 19
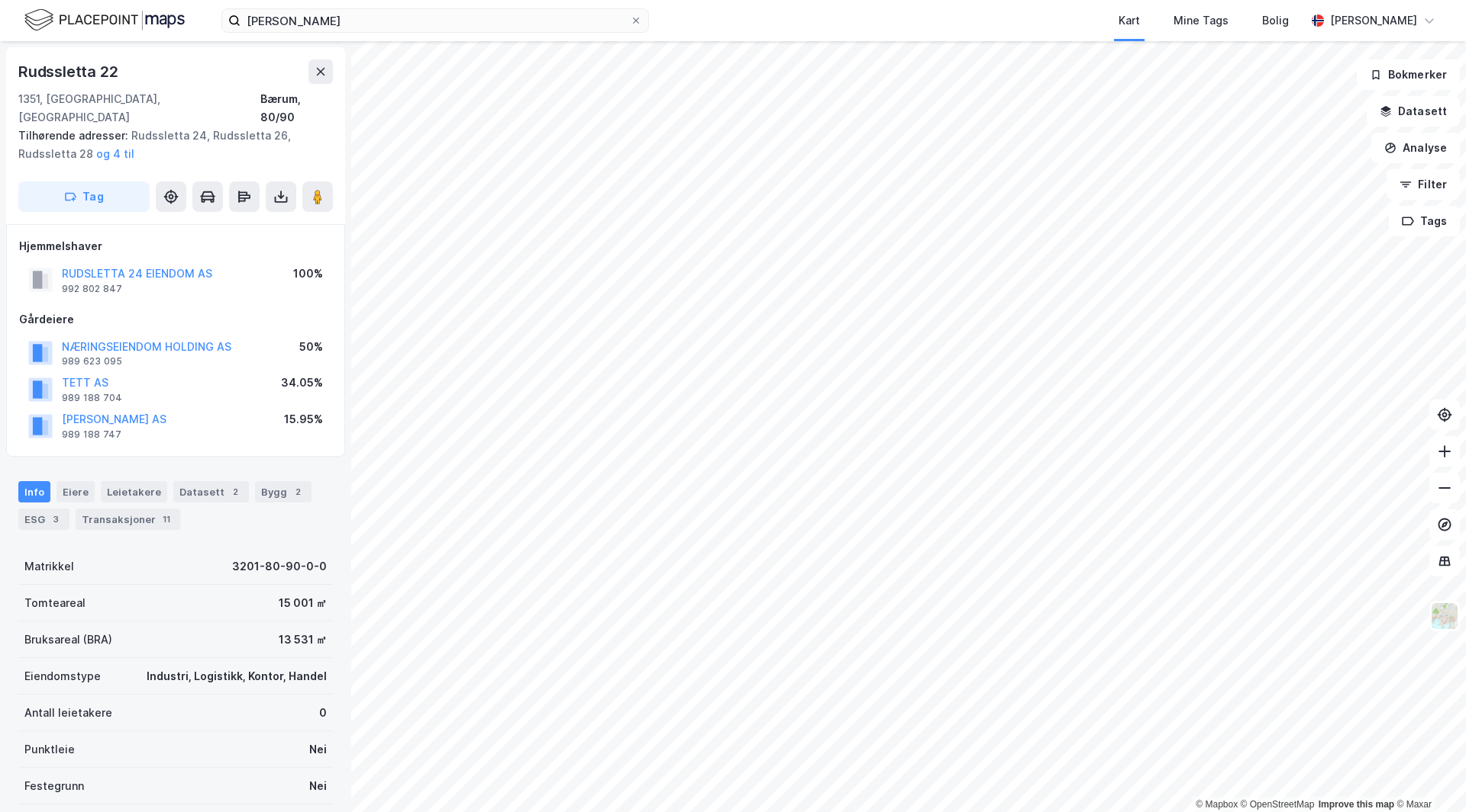
scroll to position [1, 0]
drag, startPoint x: 41, startPoint y: 499, endPoint x: 278, endPoint y: 725, distance: 327.5
click at [41, 508] on div "ESG 3" at bounding box center [44, 519] width 51 height 22
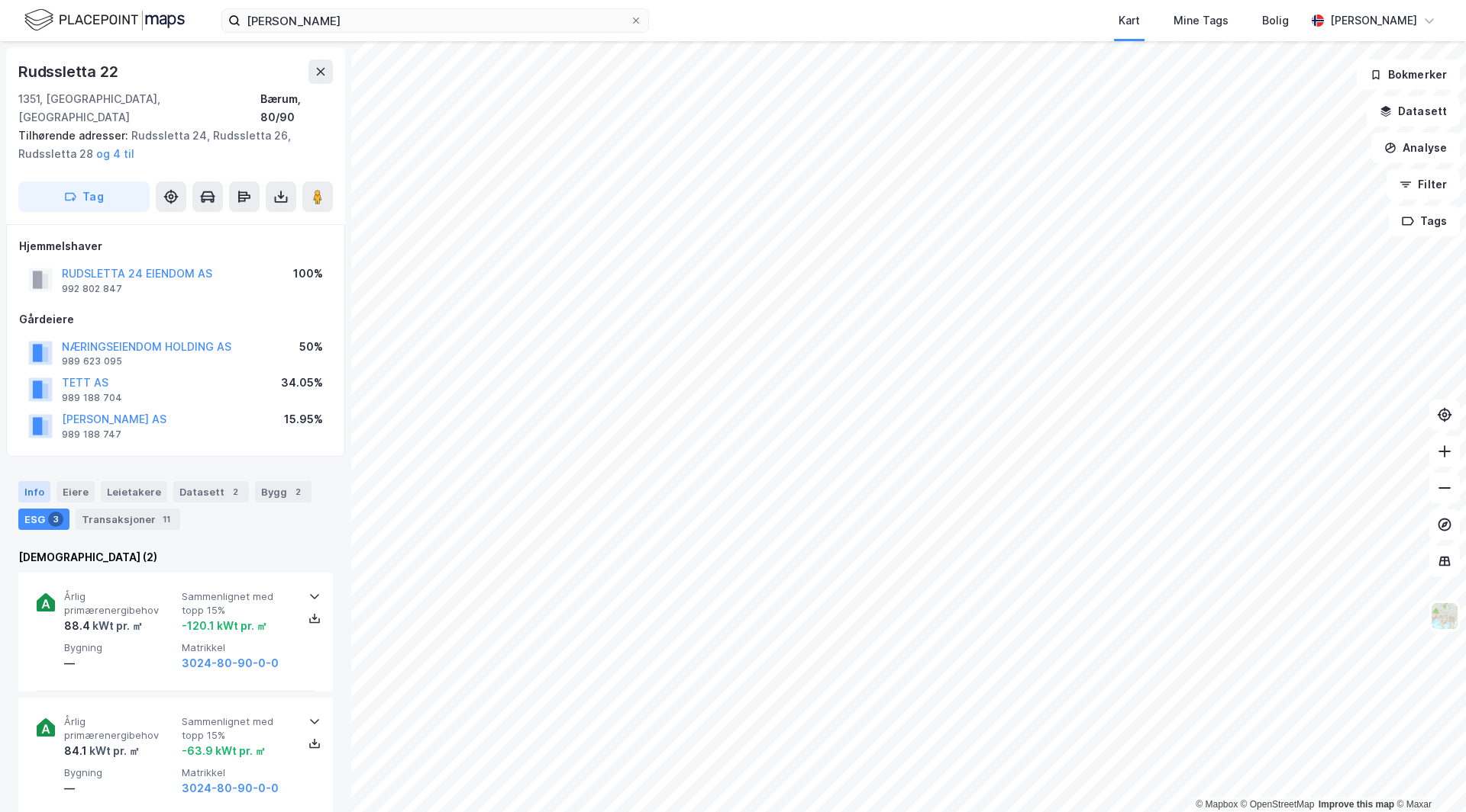
click at [30, 482] on div "Info" at bounding box center [34, 492] width 32 height 22
